Goal: Transaction & Acquisition: Book appointment/travel/reservation

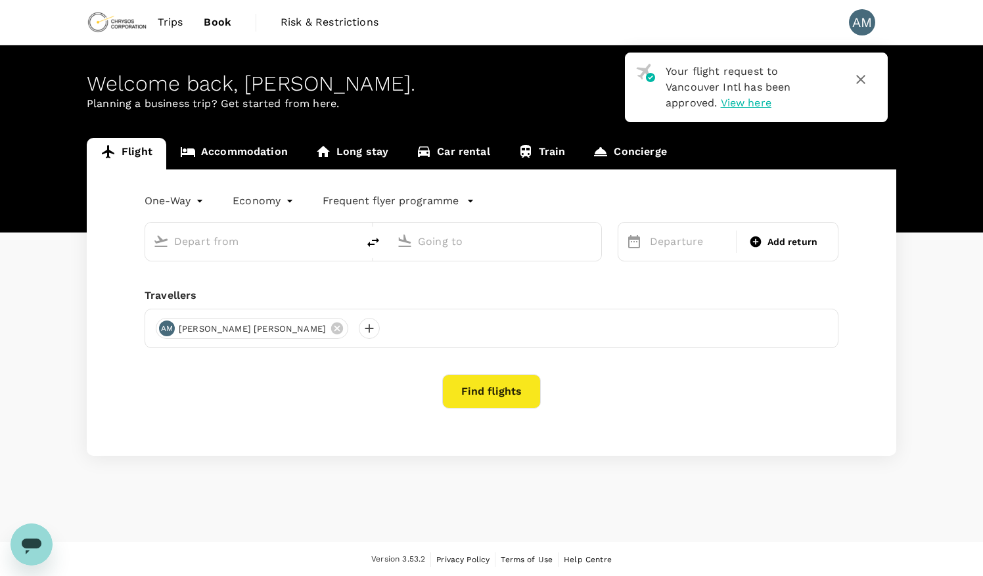
type input "roundtrip"
type input "Vancouver Intl (YVR)"
type input "Winnipeg [PERSON_NAME] Intl (YWG)"
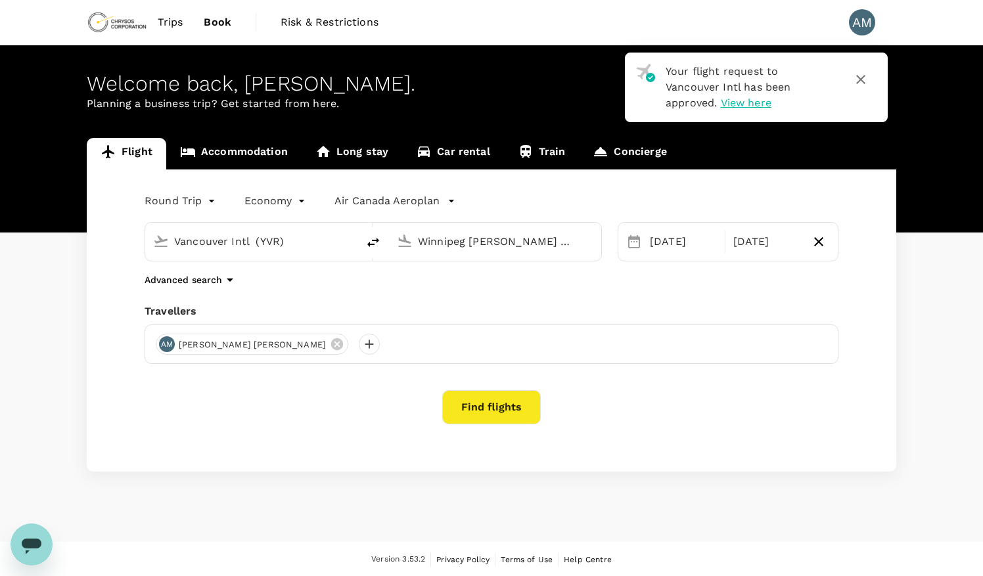
click at [867, 78] on icon "button" at bounding box center [861, 80] width 16 height 16
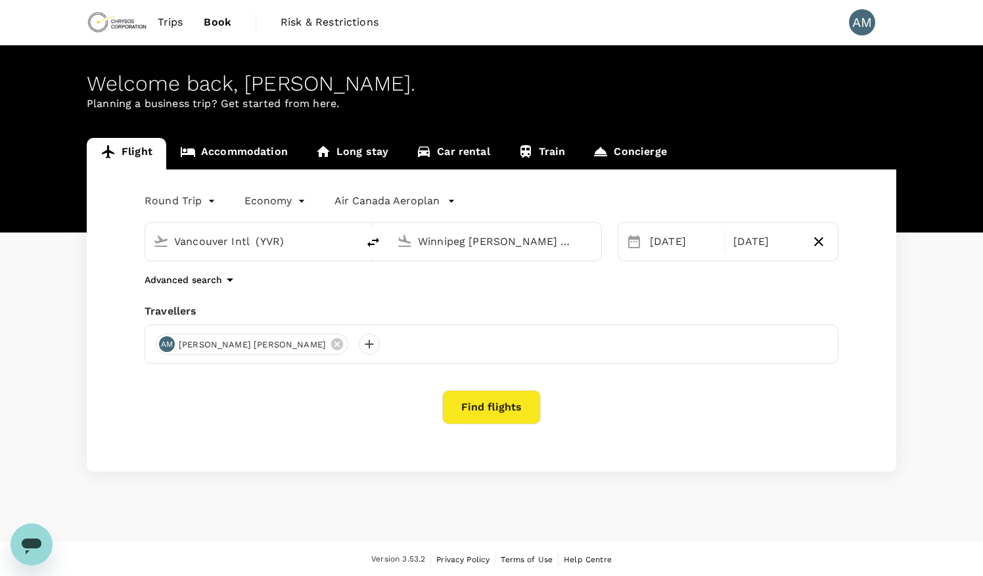
click at [162, 22] on span "Trips" at bounding box center [171, 22] width 26 height 16
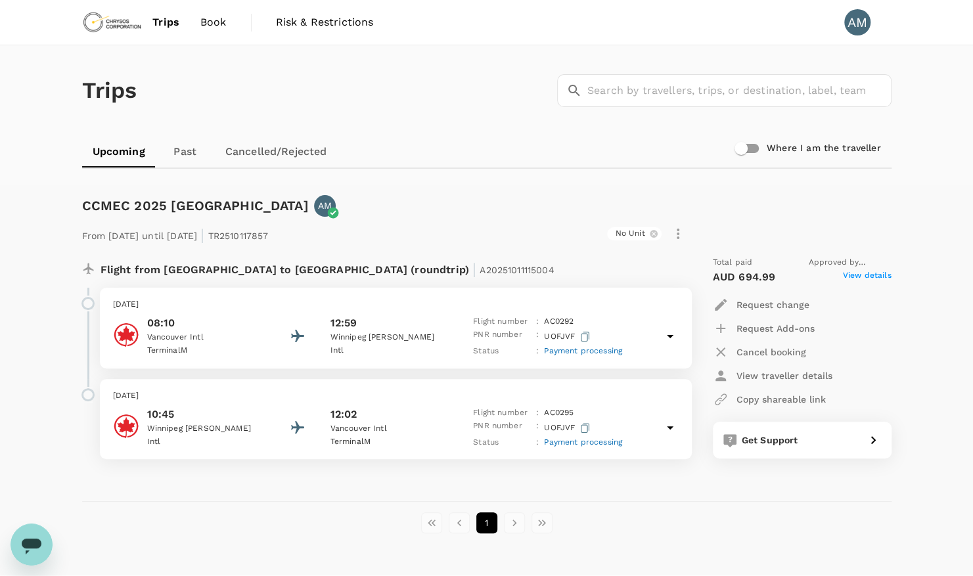
click at [889, 275] on span "View details" at bounding box center [867, 277] width 49 height 16
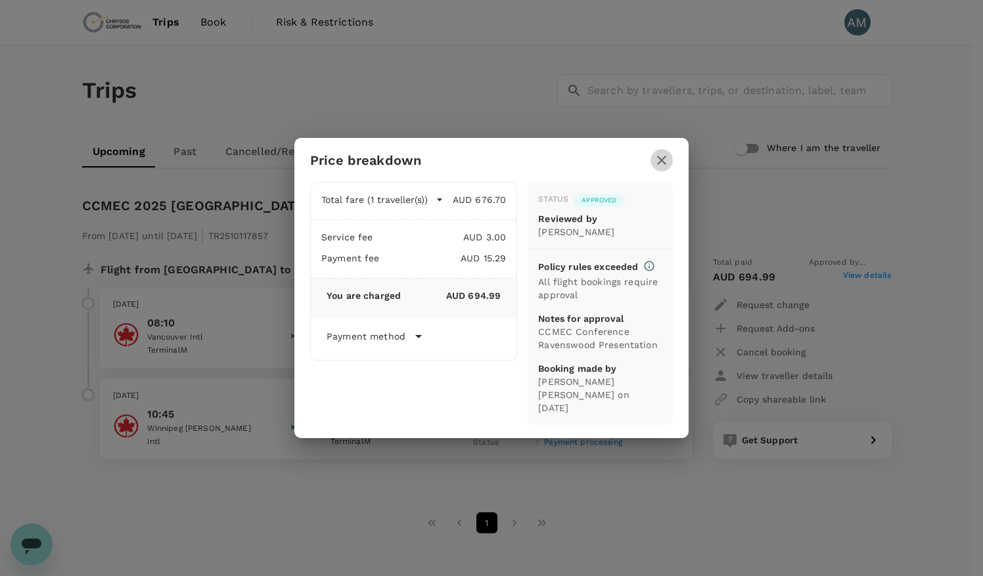
click at [670, 164] on button "button" at bounding box center [662, 160] width 22 height 22
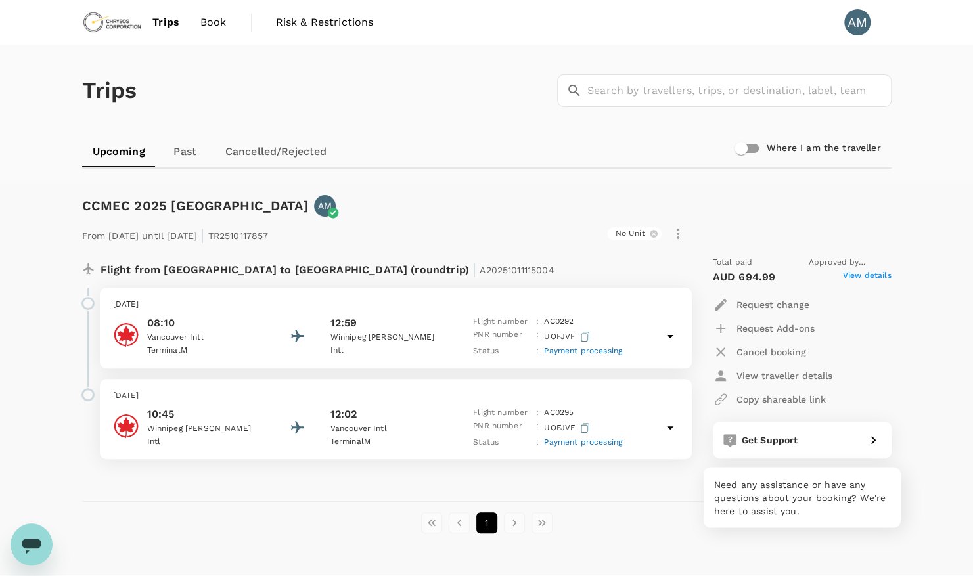
click at [749, 443] on span "Get Support" at bounding box center [770, 440] width 57 height 11
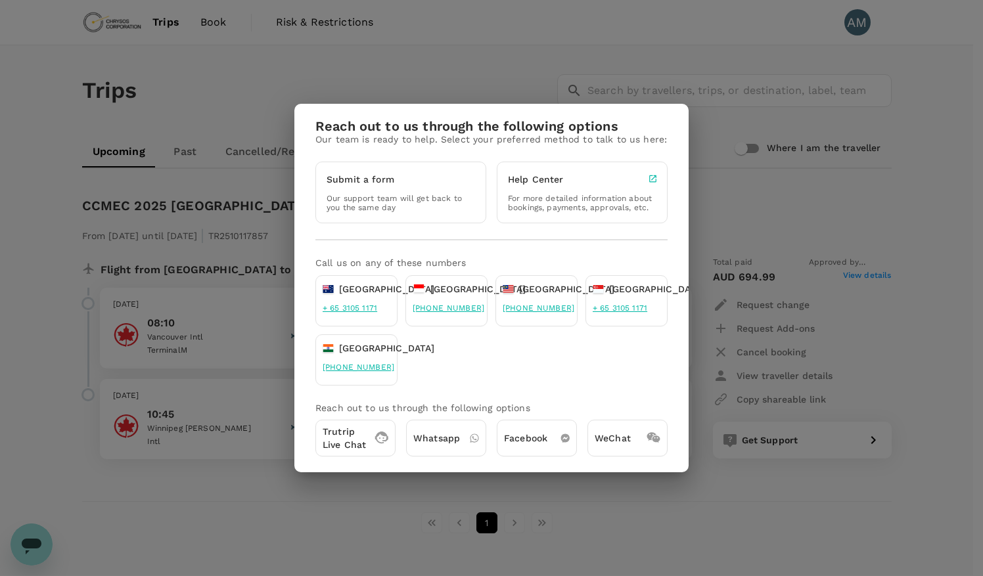
click at [498, 74] on div "Reach out to us through the following options Our team is ready to help. Select…" at bounding box center [491, 288] width 983 height 576
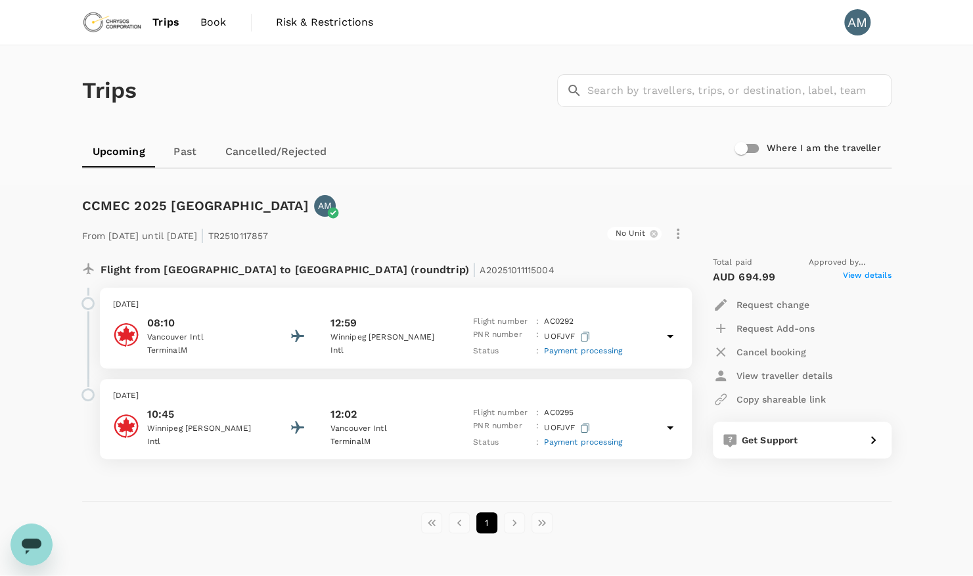
click at [222, 25] on span "Book" at bounding box center [213, 22] width 26 height 16
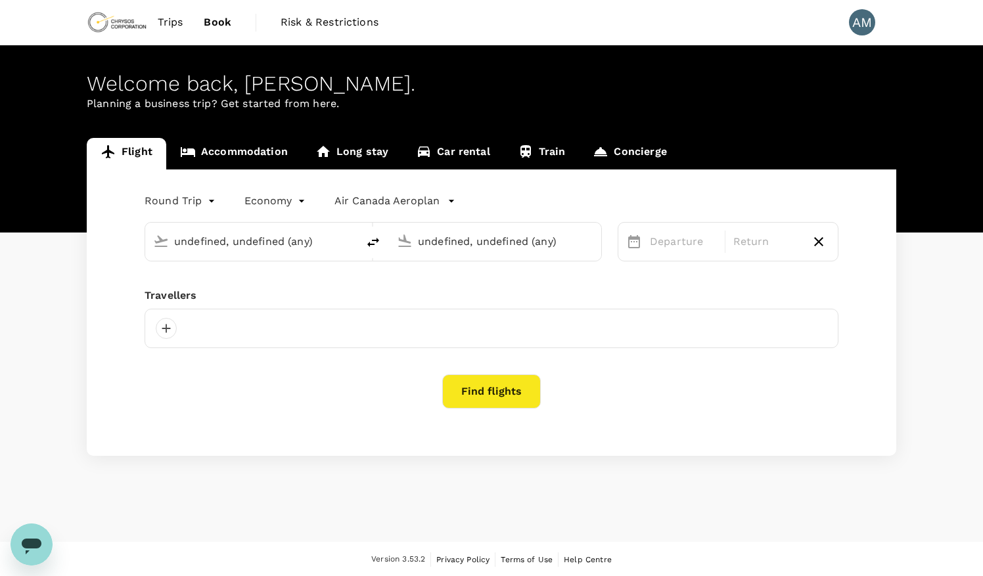
type input "Vancouver Intl (YVR)"
type input "Winnipeg [PERSON_NAME] Intl (YWG)"
type input "Vancouver Intl (YVR)"
type input "Winnipeg [PERSON_NAME] Intl (YWG)"
type input "Vancouver Intl (YVR)"
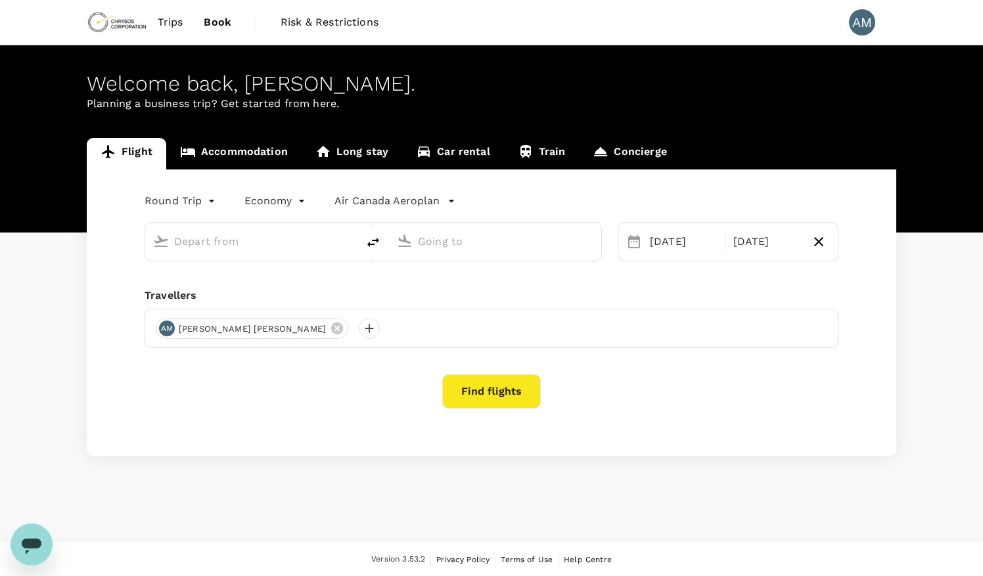
type input "Winnipeg [PERSON_NAME] Intl (YWG)"
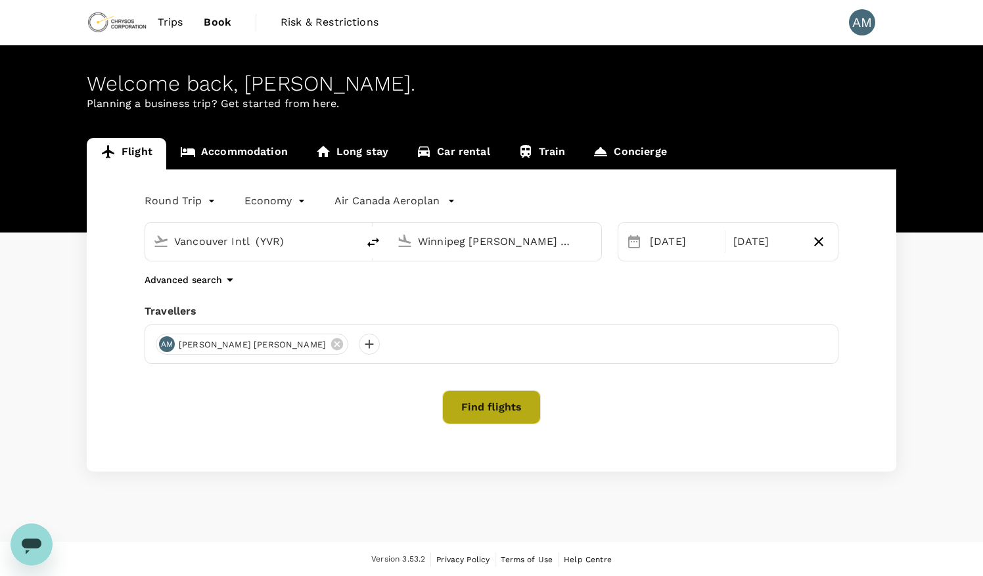
click at [479, 415] on button "Find flights" at bounding box center [491, 407] width 99 height 34
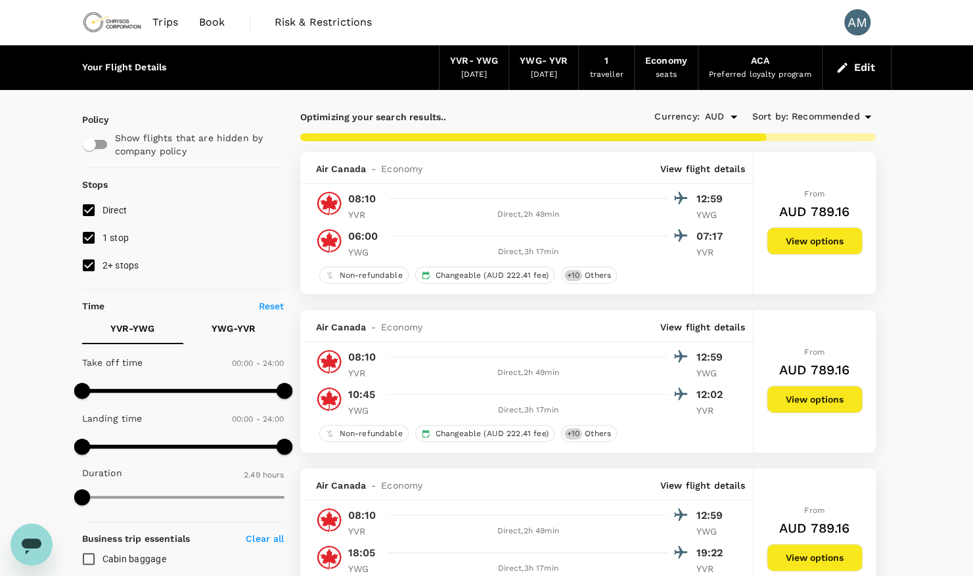
click at [91, 267] on input "2+ stops" at bounding box center [89, 266] width 28 height 28
checkbox input "false"
type input "826"
checkbox input "false"
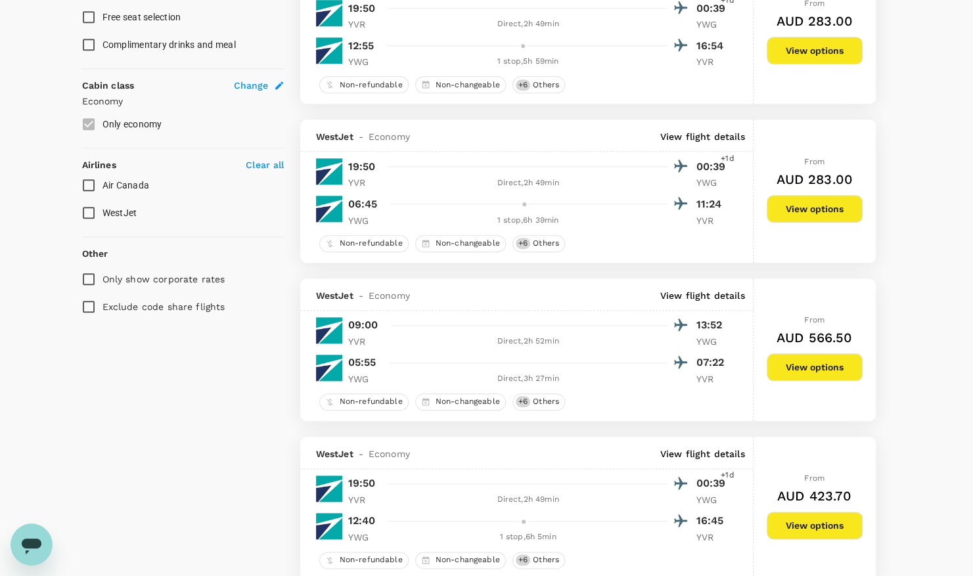
scroll to position [655, 0]
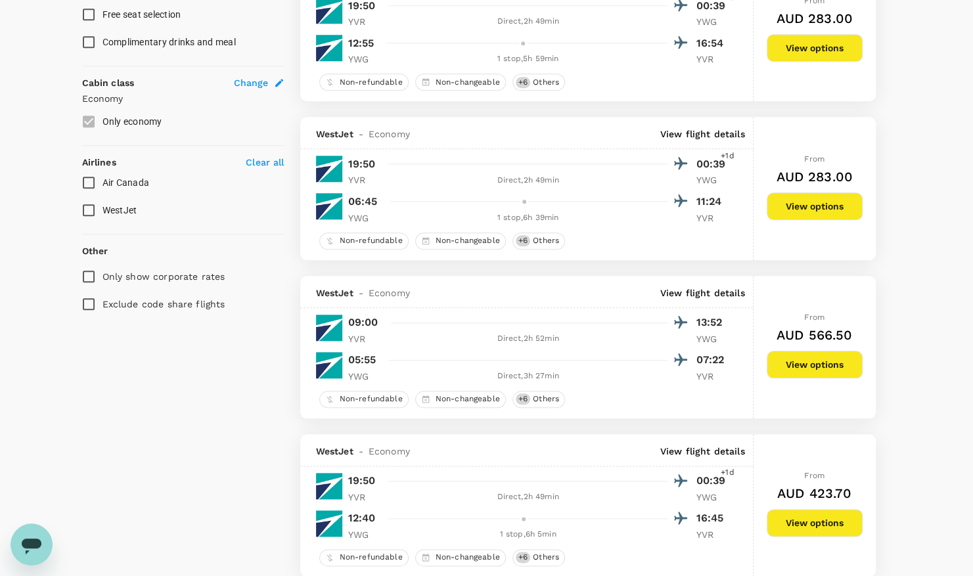
drag, startPoint x: 482, startPoint y: 431, endPoint x: 154, endPoint y: 455, distance: 328.9
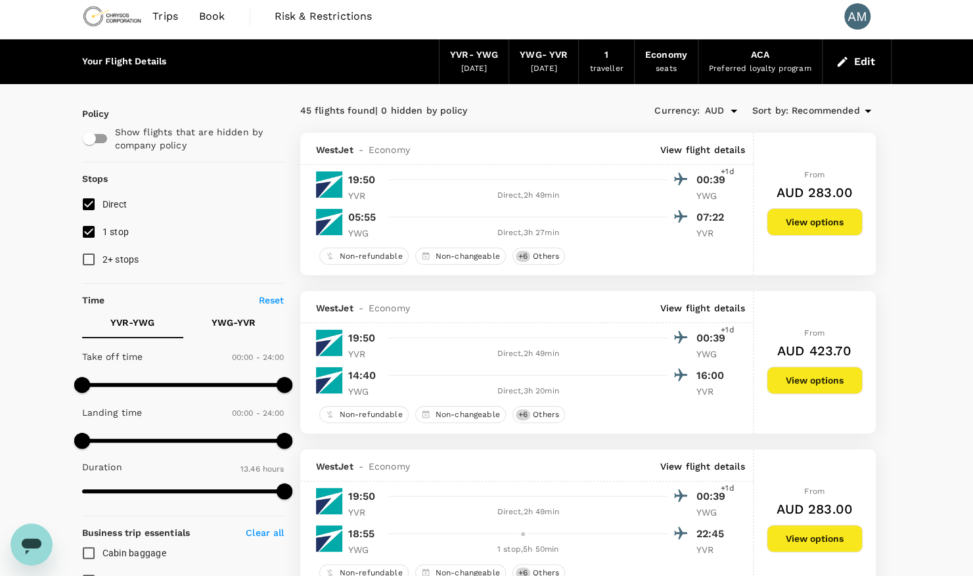
scroll to position [5, 0]
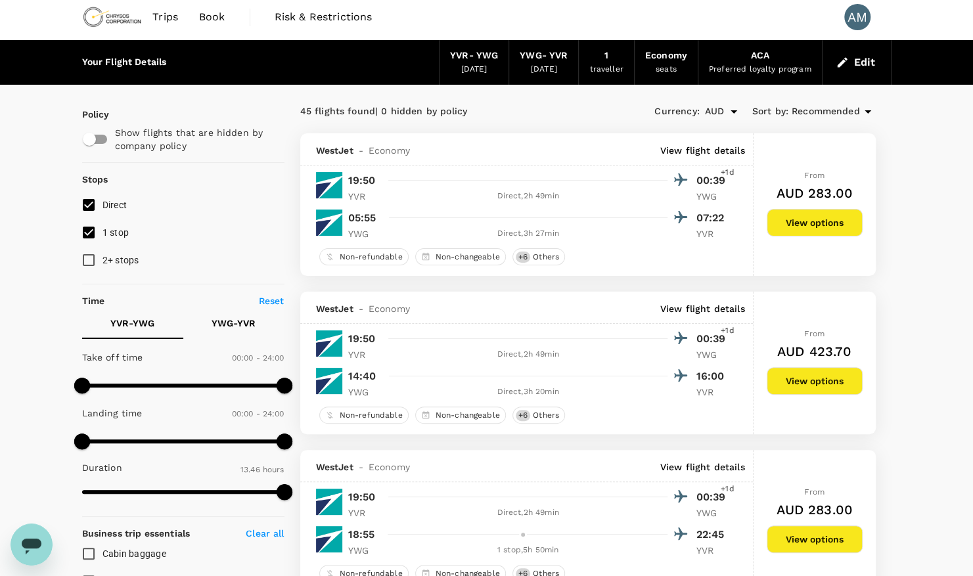
click at [168, 17] on span "Trips" at bounding box center [165, 17] width 26 height 16
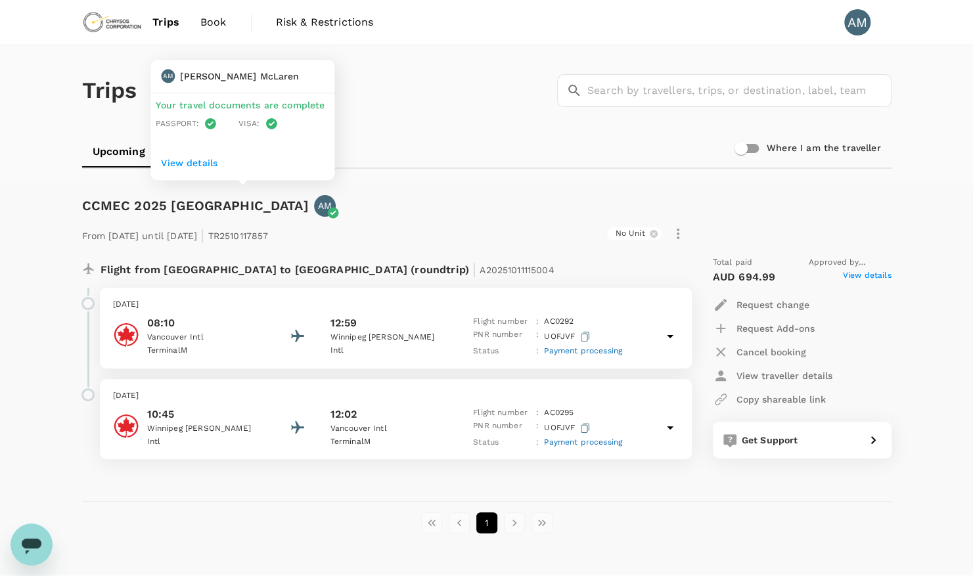
click at [202, 164] on p "View details" at bounding box center [242, 162] width 163 height 13
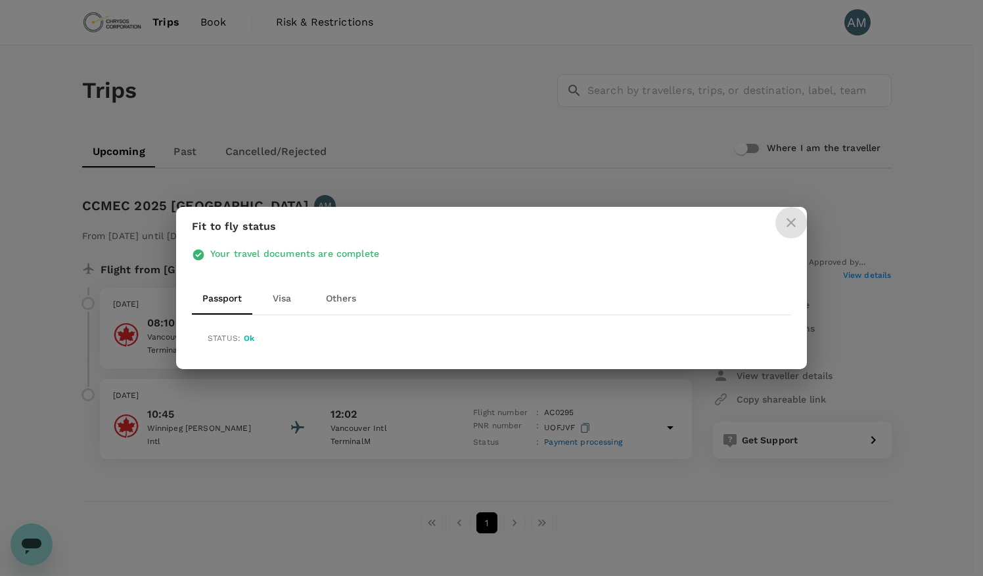
click at [783, 231] on button "close" at bounding box center [792, 223] width 32 height 32
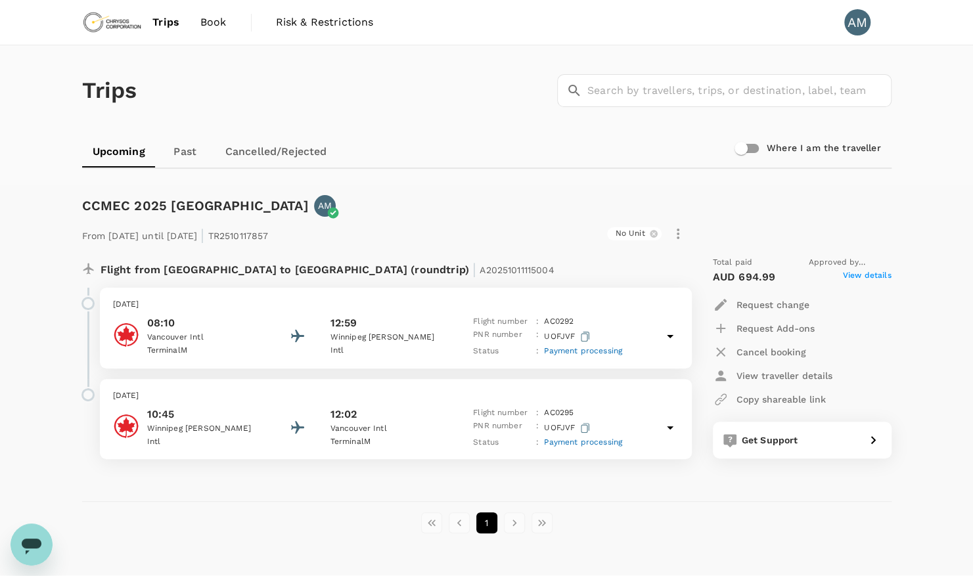
click at [635, 533] on div "1" at bounding box center [487, 523] width 810 height 21
click at [214, 24] on span "Book" at bounding box center [213, 22] width 26 height 16
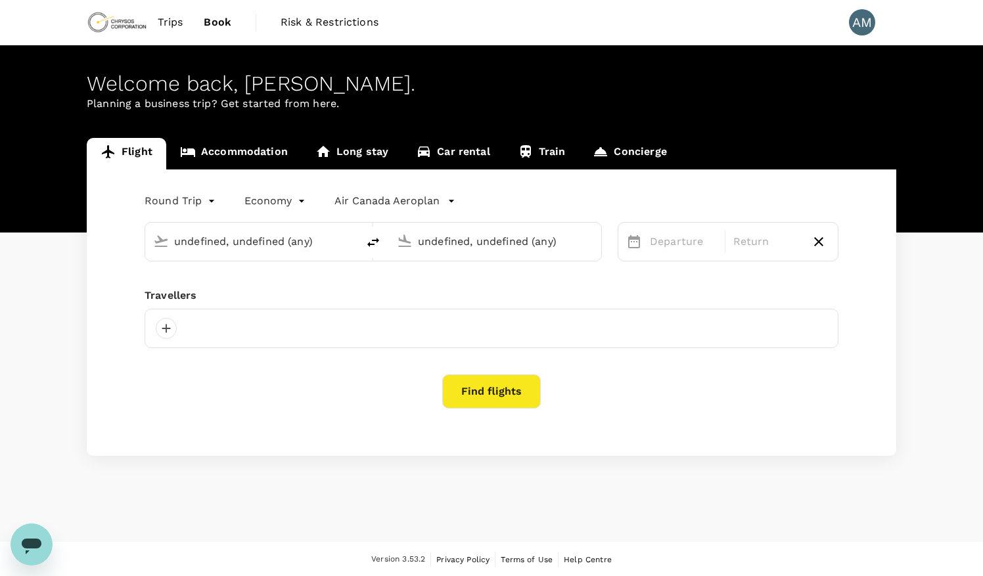
type input "Vancouver Intl (YVR)"
type input "Winnipeg [PERSON_NAME] Intl (YWG)"
type input "Vancouver Intl (YVR)"
type input "Winnipeg [PERSON_NAME] Intl (YWG)"
type input "Vancouver Intl (YVR)"
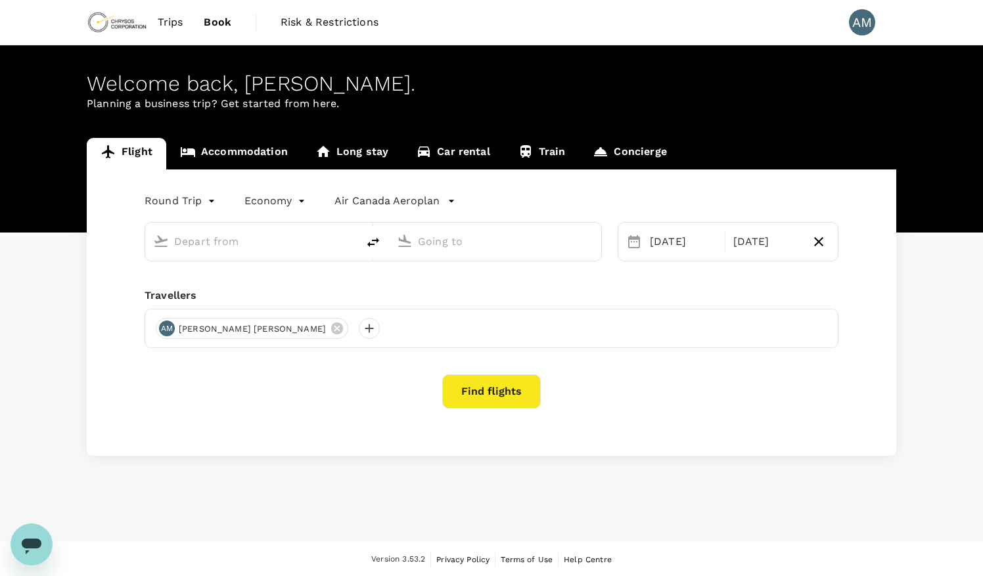
type input "Winnipeg [PERSON_NAME] Intl (YWG)"
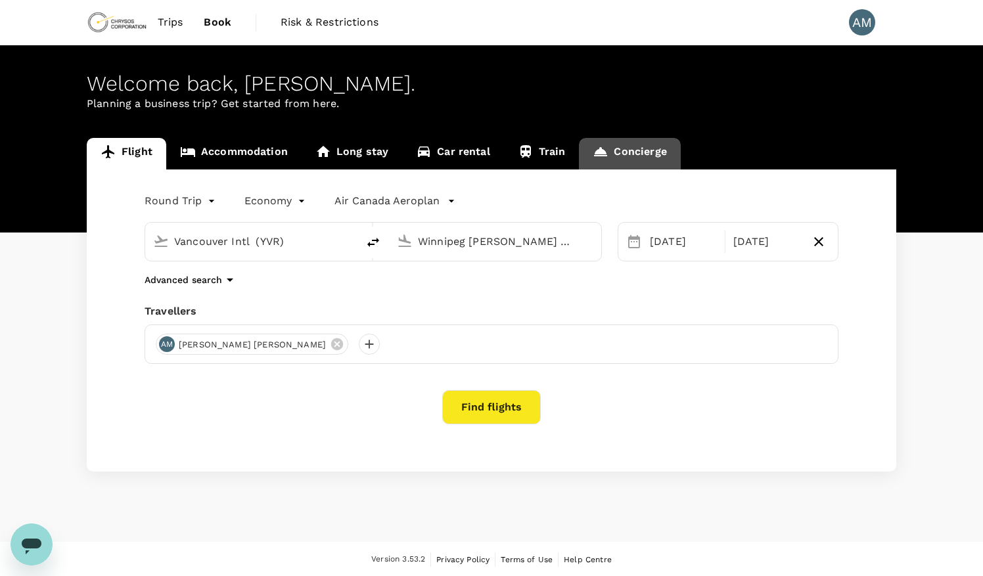
click at [641, 158] on link "Concierge" at bounding box center [629, 154] width 101 height 32
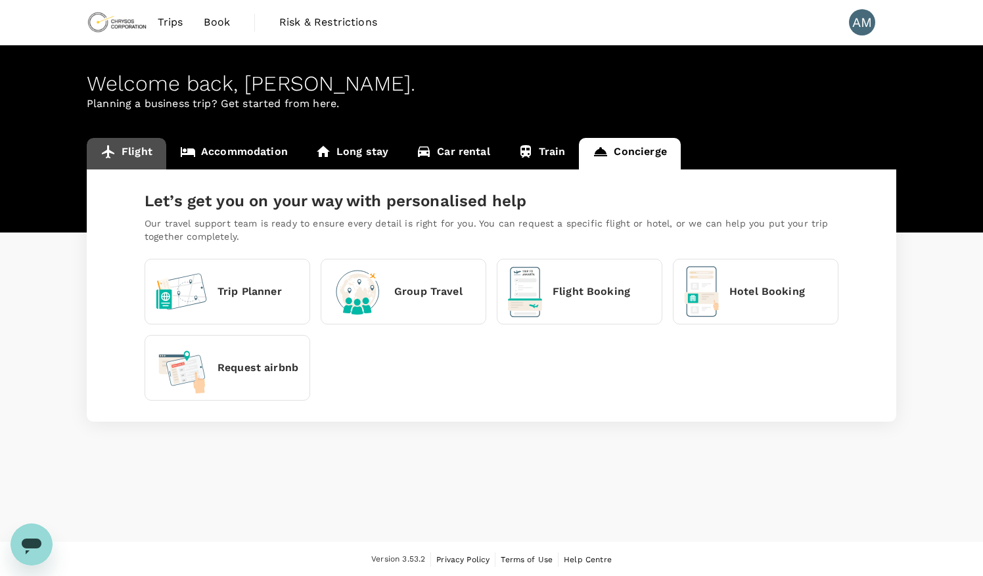
click at [137, 154] on link "Flight" at bounding box center [127, 154] width 80 height 32
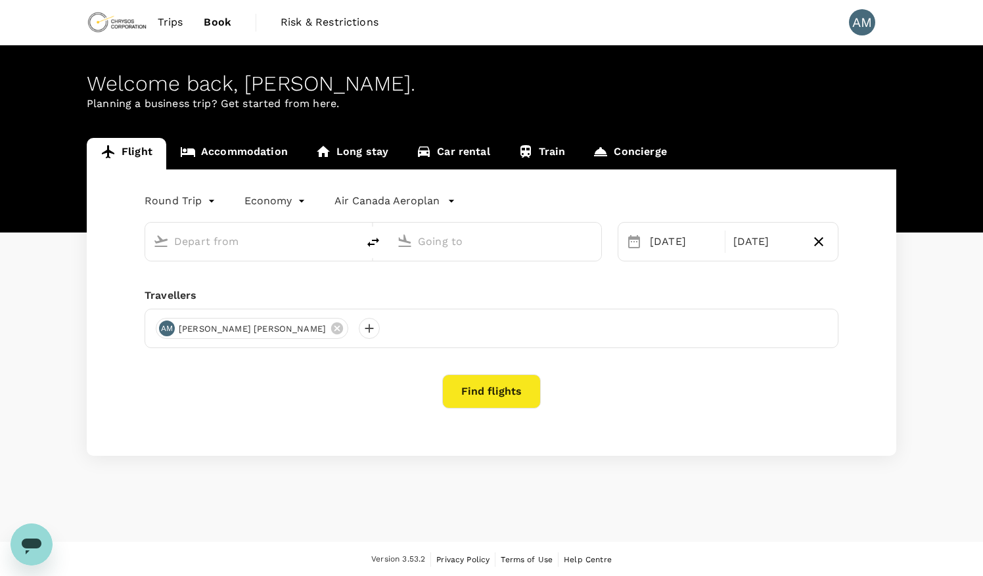
type input "Vancouver Intl (YVR)"
type input "Winnipeg [PERSON_NAME] Intl (YWG)"
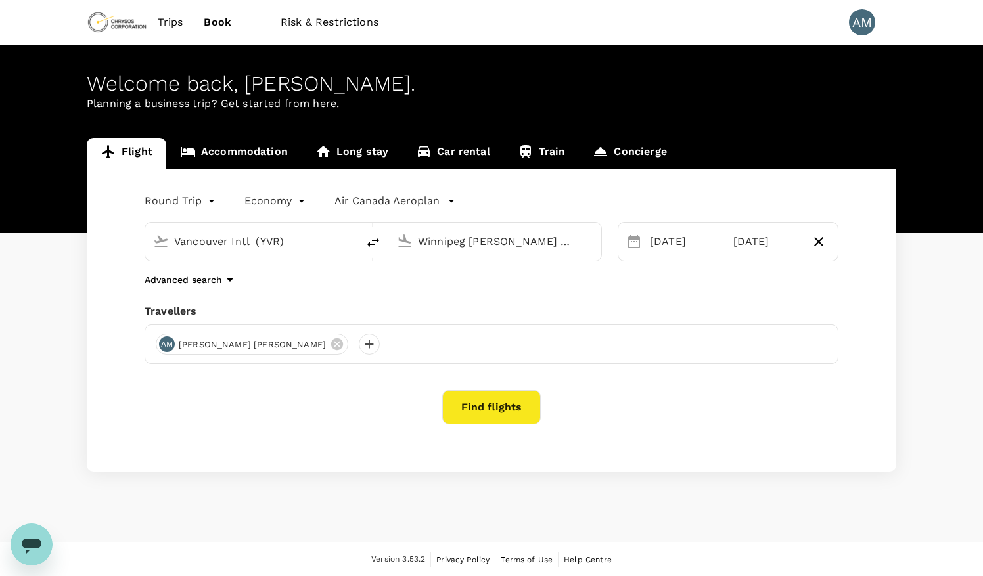
click at [321, 34] on link "Risk & Restrictions" at bounding box center [329, 22] width 119 height 45
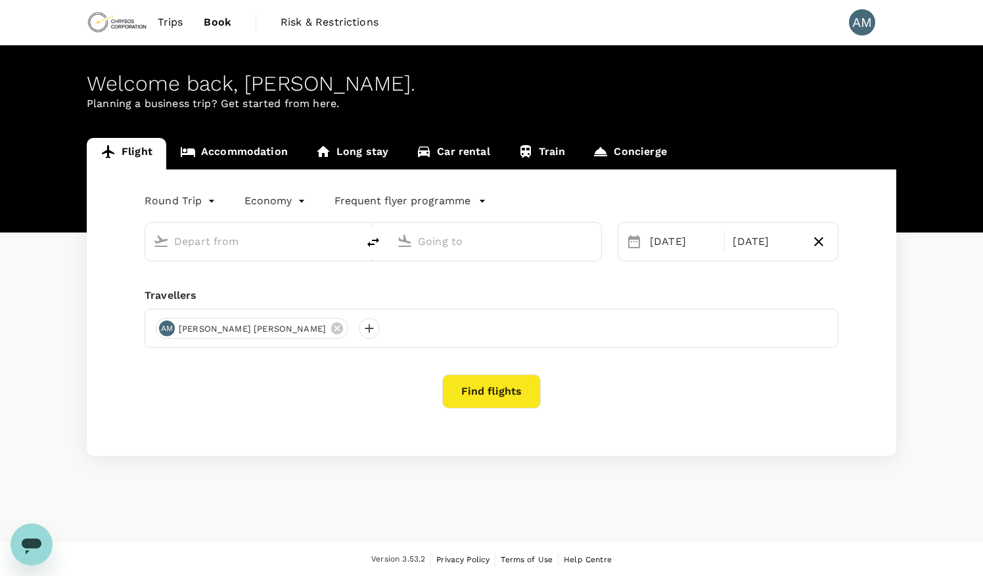
type input "Vancouver Intl (YVR)"
type input "Winnipeg [PERSON_NAME] Intl (YWG)"
